Goal: Find specific fact: Find specific fact

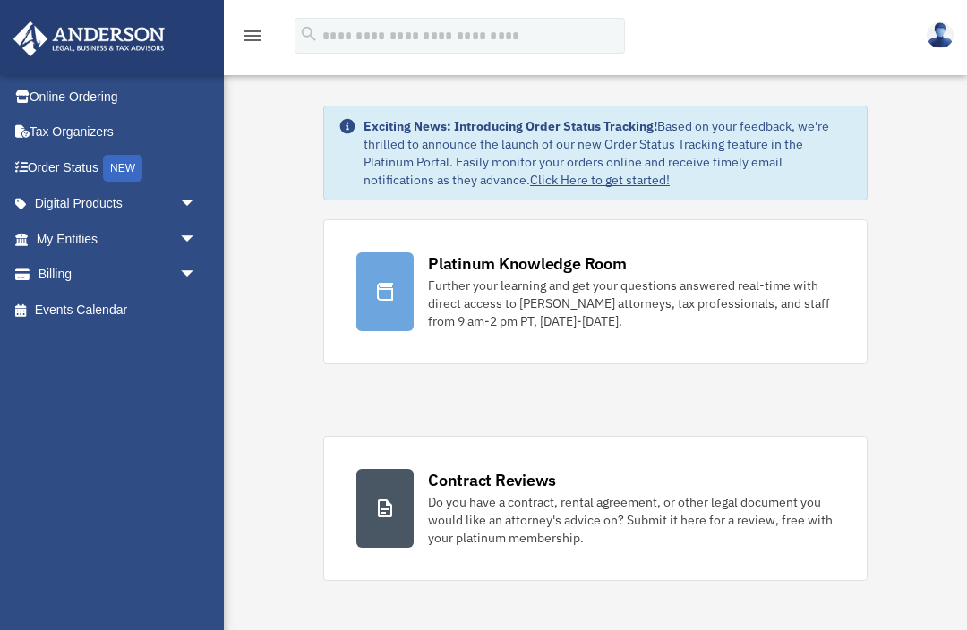
click at [187, 240] on span "arrow_drop_down" at bounding box center [197, 239] width 36 height 37
click at [113, 273] on link "Overview" at bounding box center [124, 275] width 199 height 36
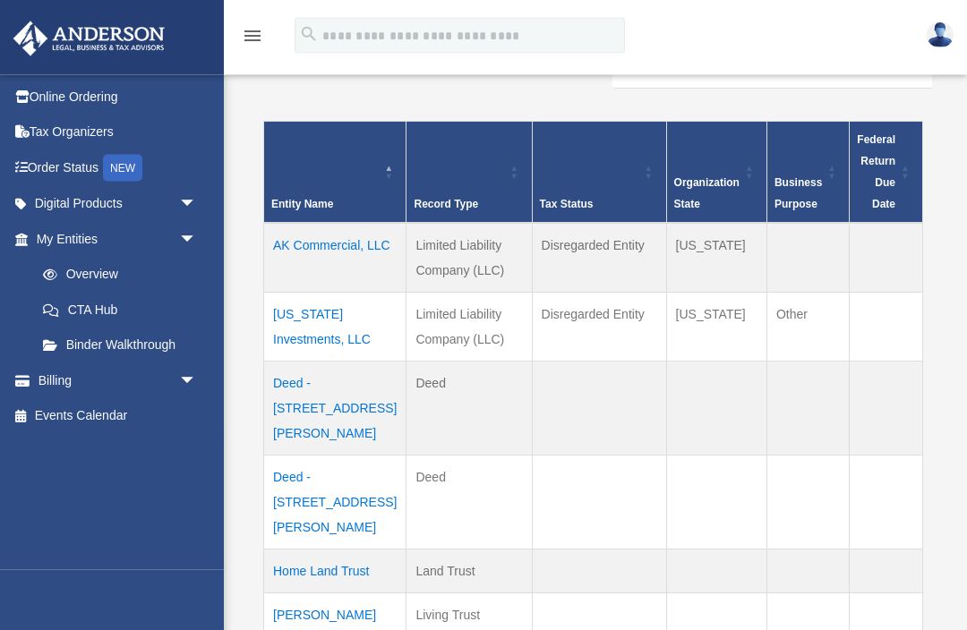
scroll to position [145, 0]
click at [341, 320] on td "[US_STATE] Investments, LLC" at bounding box center [335, 326] width 142 height 69
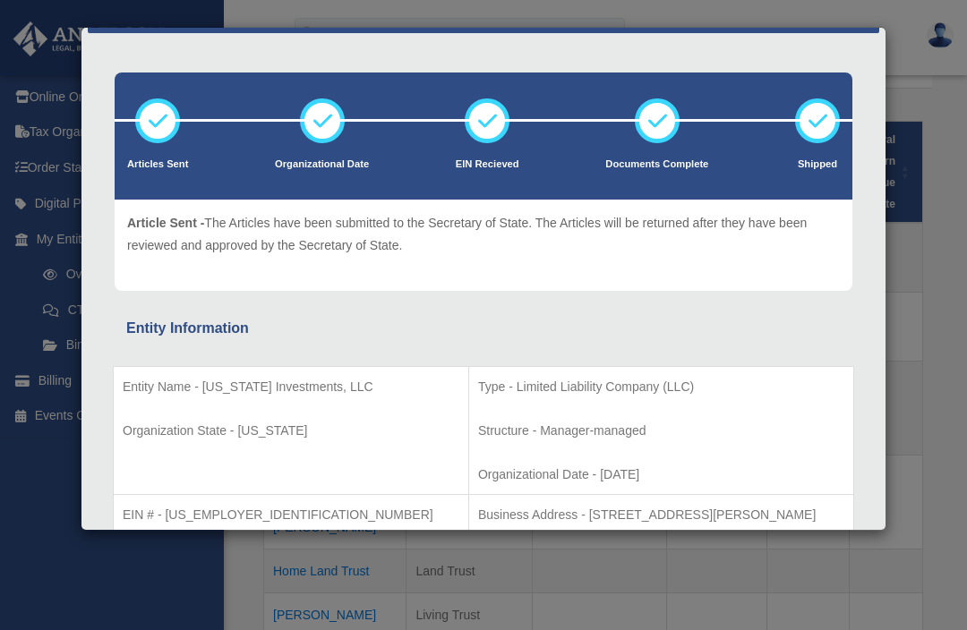
scroll to position [69, 0]
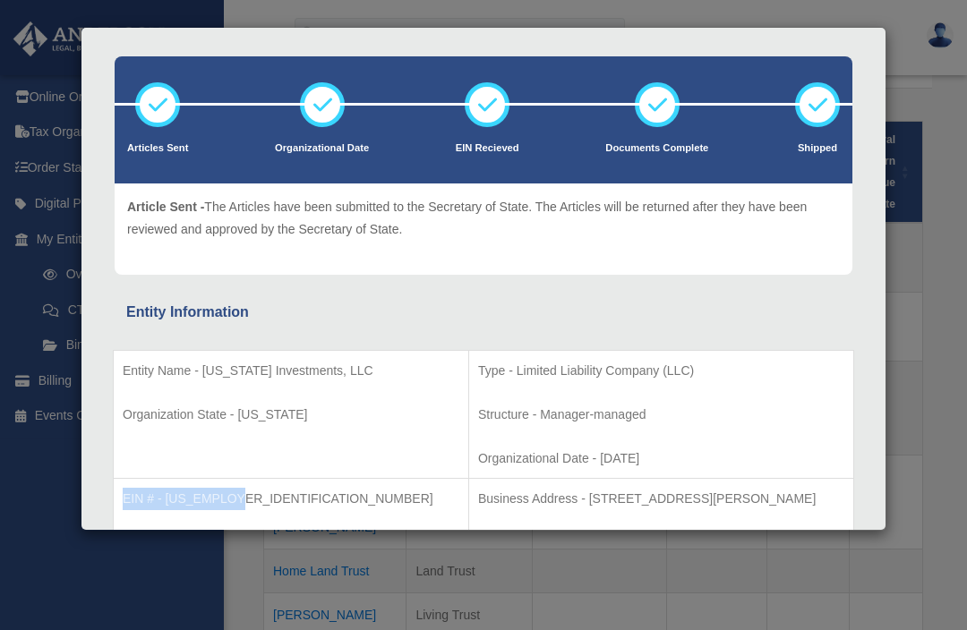
copy p "EIN # - [US_EMPLOYER_IDENTIFICATION_NUMBER]"
click at [948, 476] on div "Details × Articles Sent Organizational Date" at bounding box center [483, 315] width 967 height 630
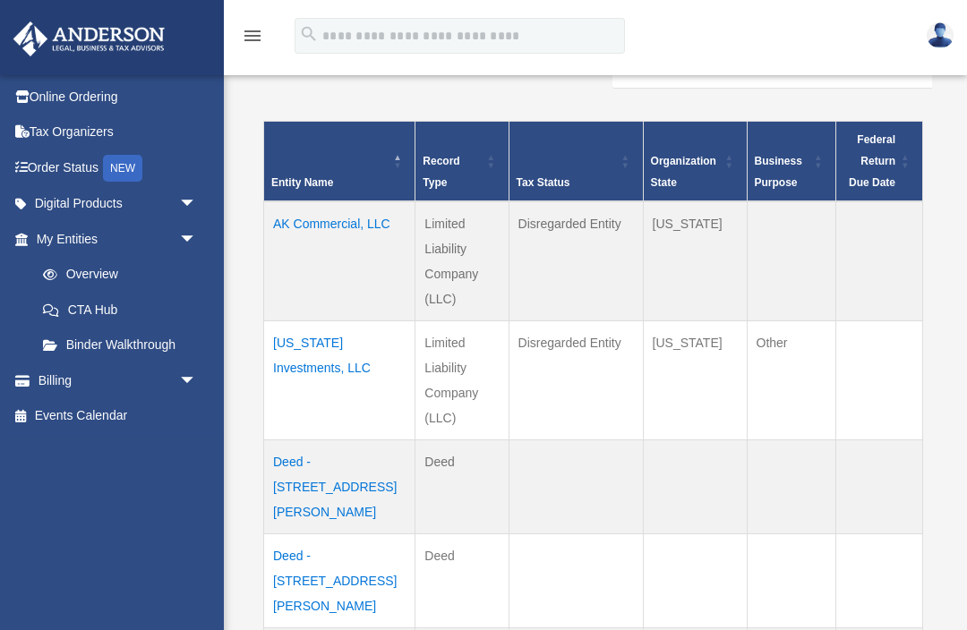
scroll to position [0, 0]
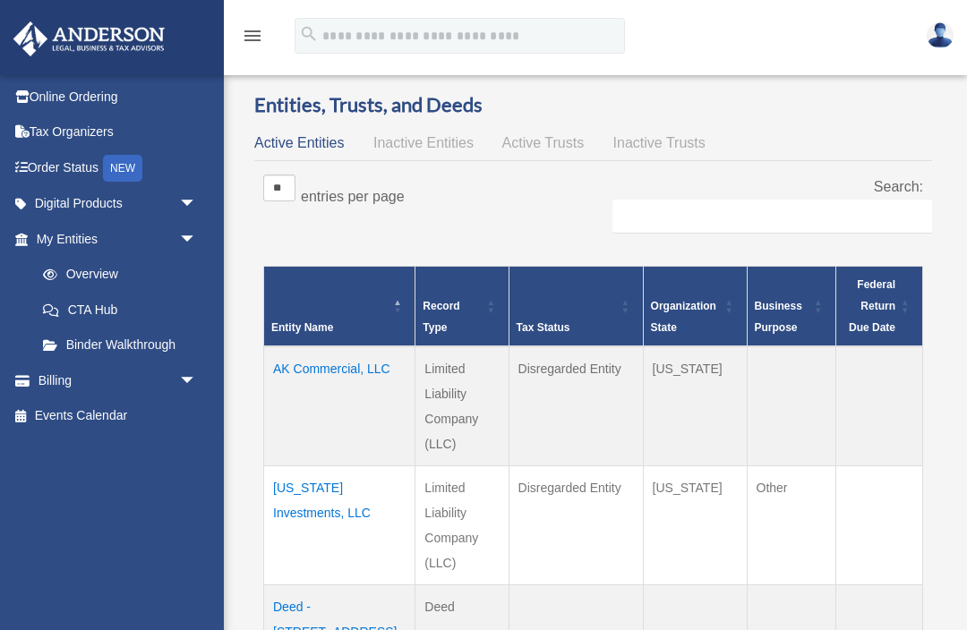
click at [321, 368] on td "AK Commercial, LLC" at bounding box center [339, 406] width 151 height 120
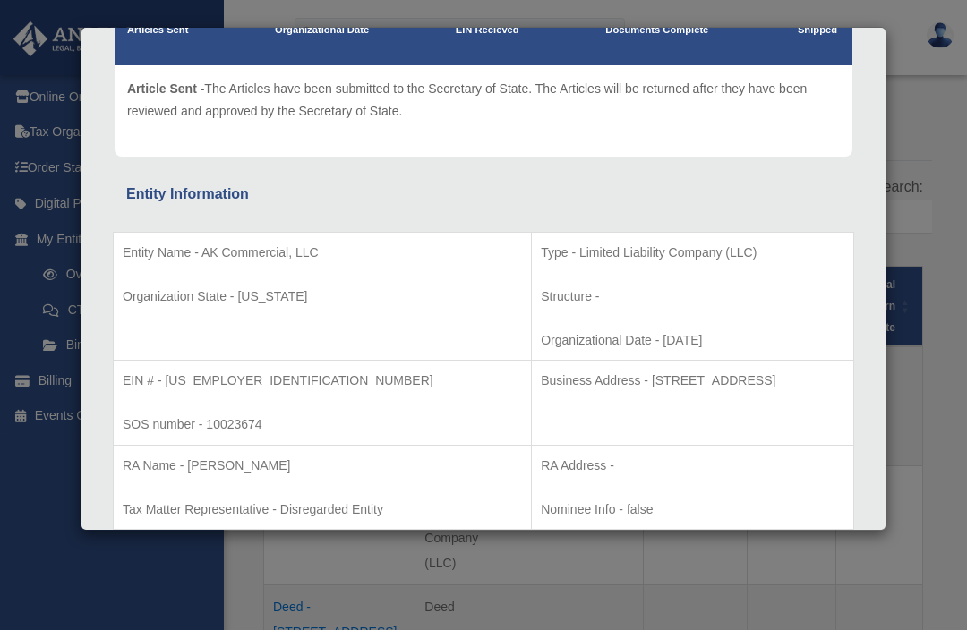
scroll to position [194, 0]
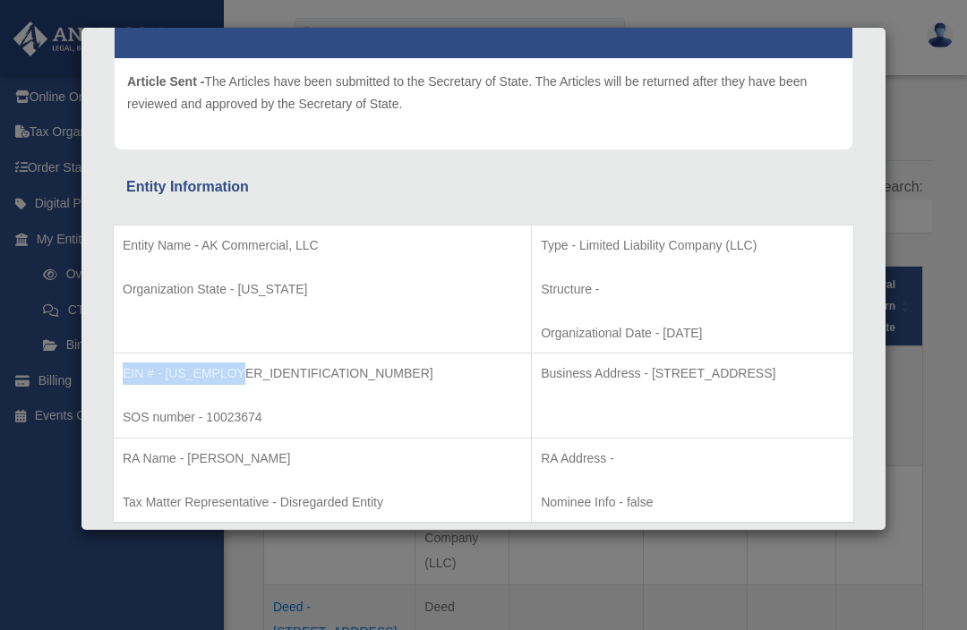
copy p "EIN # - [US_EMPLOYER_IDENTIFICATION_NUMBER]"
